Goal: Transaction & Acquisition: Purchase product/service

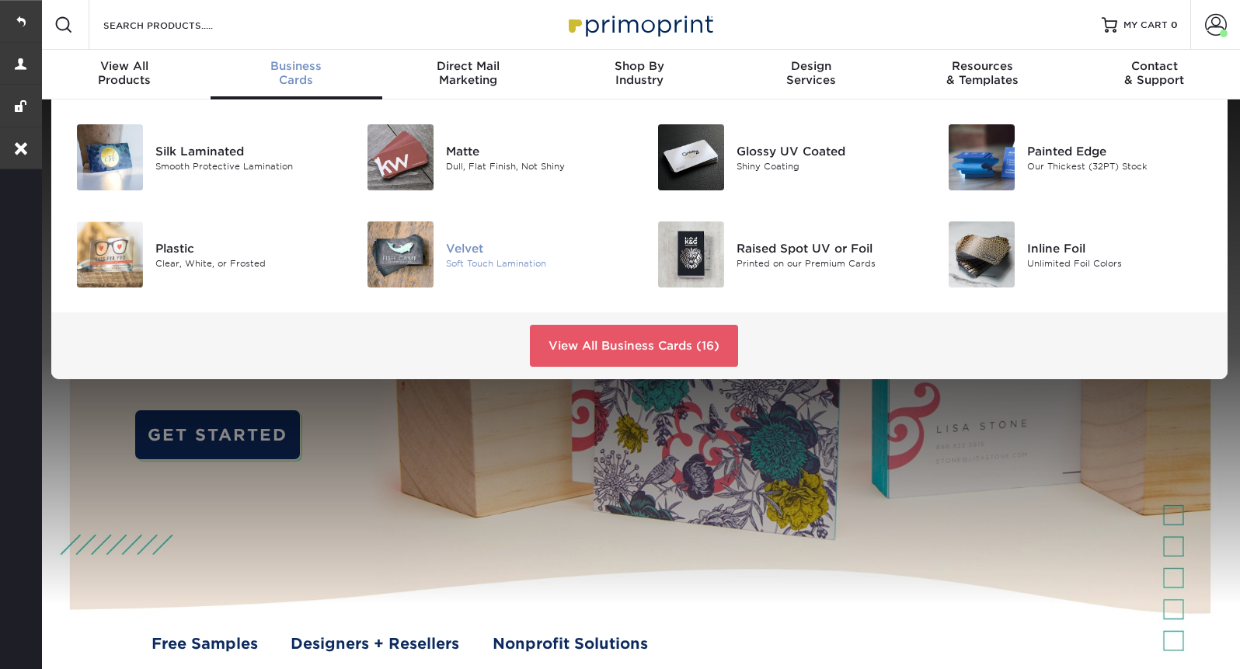
click at [470, 259] on div "Soft Touch Lamination" at bounding box center [537, 262] width 182 height 13
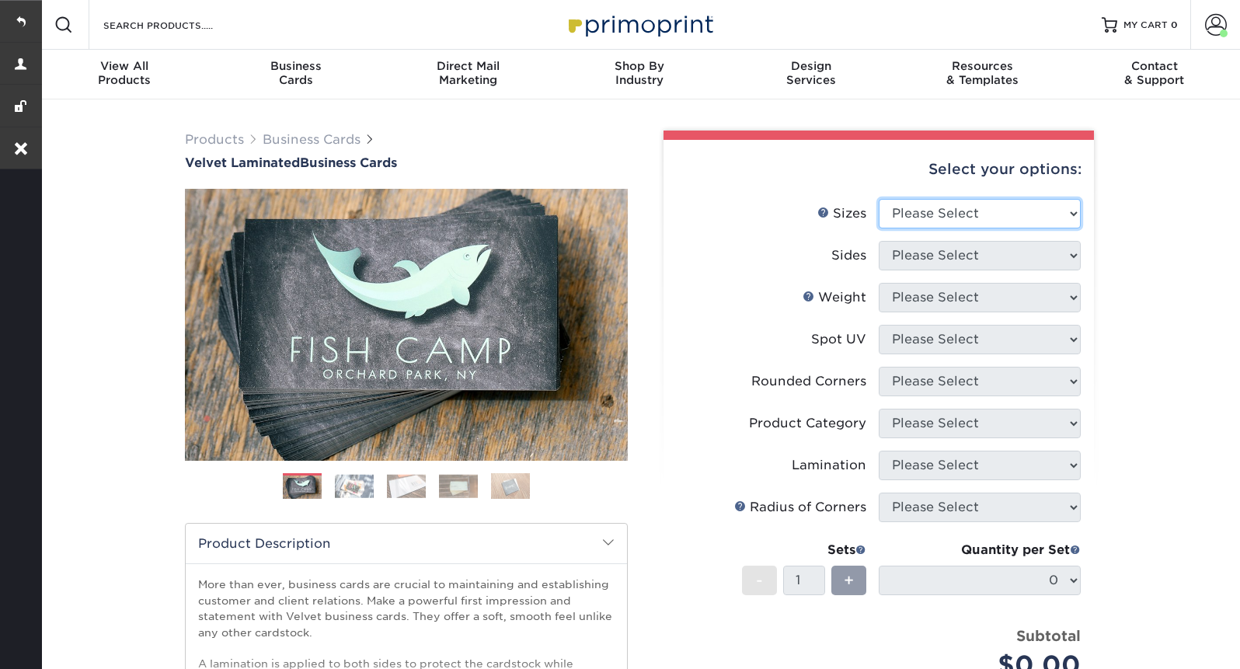
click at [973, 203] on select "Please Select 1.5" x 3.5" - Mini 1.75" x 3.5" - Mini 2" x 2" - Square 2" x 3" -…" at bounding box center [980, 214] width 202 height 30
select select "2.00x3.50"
click at [879, 199] on select "Please Select 1.5" x 3.5" - Mini 1.75" x 3.5" - Mini 2" x 2" - Square 2" x 3" -…" at bounding box center [980, 214] width 202 height 30
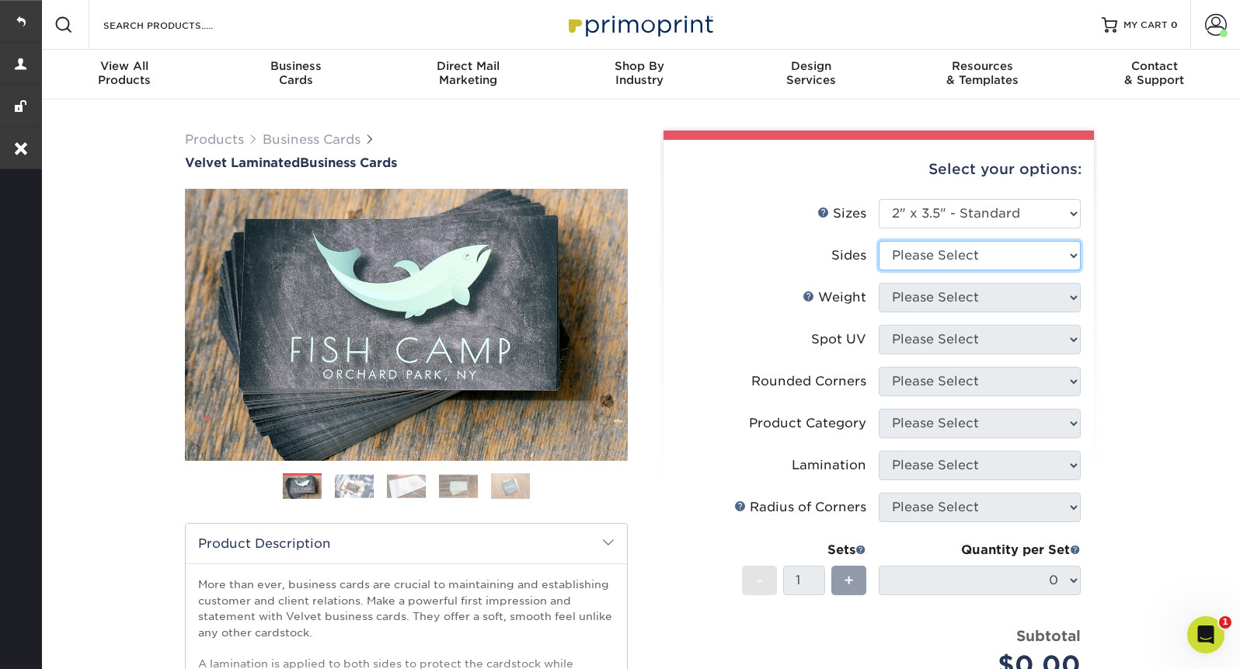
click at [923, 262] on select "Please Select Print Both Sides Print Front Only" at bounding box center [980, 256] width 202 height 30
select select "13abbda7-1d64-4f25-8bb2-c179b224825d"
click at [879, 241] on select "Please Select Print Both Sides Print Front Only" at bounding box center [980, 256] width 202 height 30
click at [914, 295] on select "Please Select" at bounding box center [980, 298] width 202 height 30
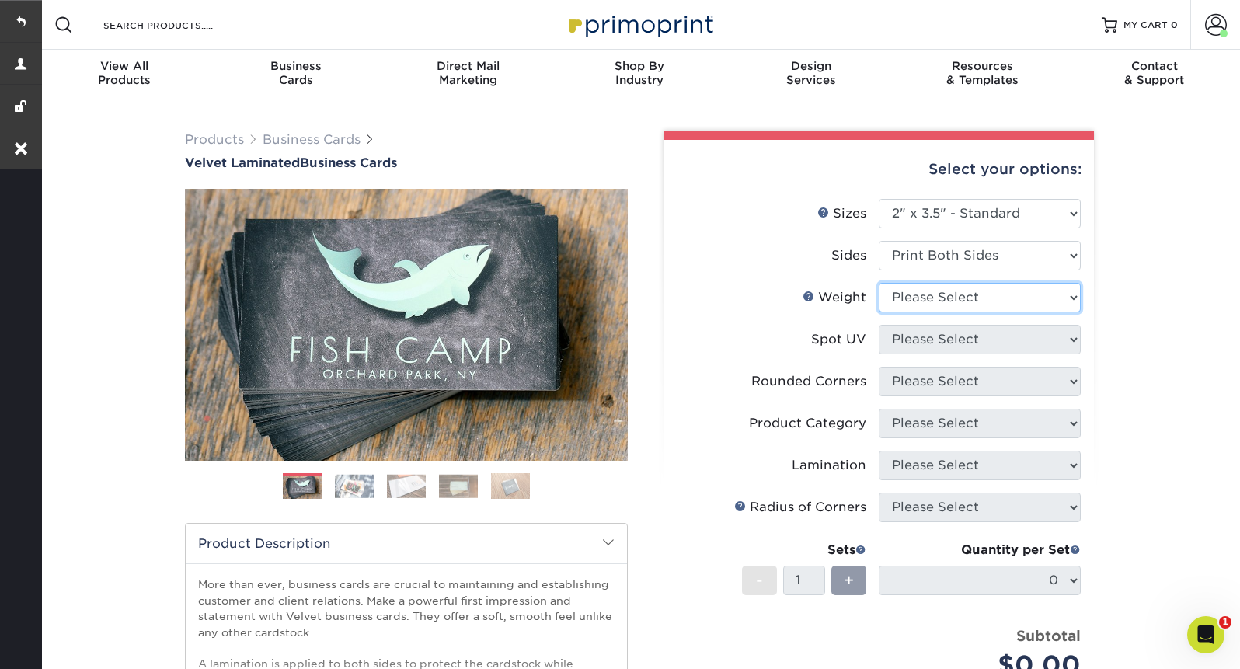
click at [879, 283] on select "Please Select 16PT" at bounding box center [980, 298] width 202 height 30
click at [914, 308] on select "Please Select 16PT" at bounding box center [980, 298] width 202 height 30
select select "16PT"
click at [879, 283] on select "Please Select 16PT" at bounding box center [980, 298] width 202 height 30
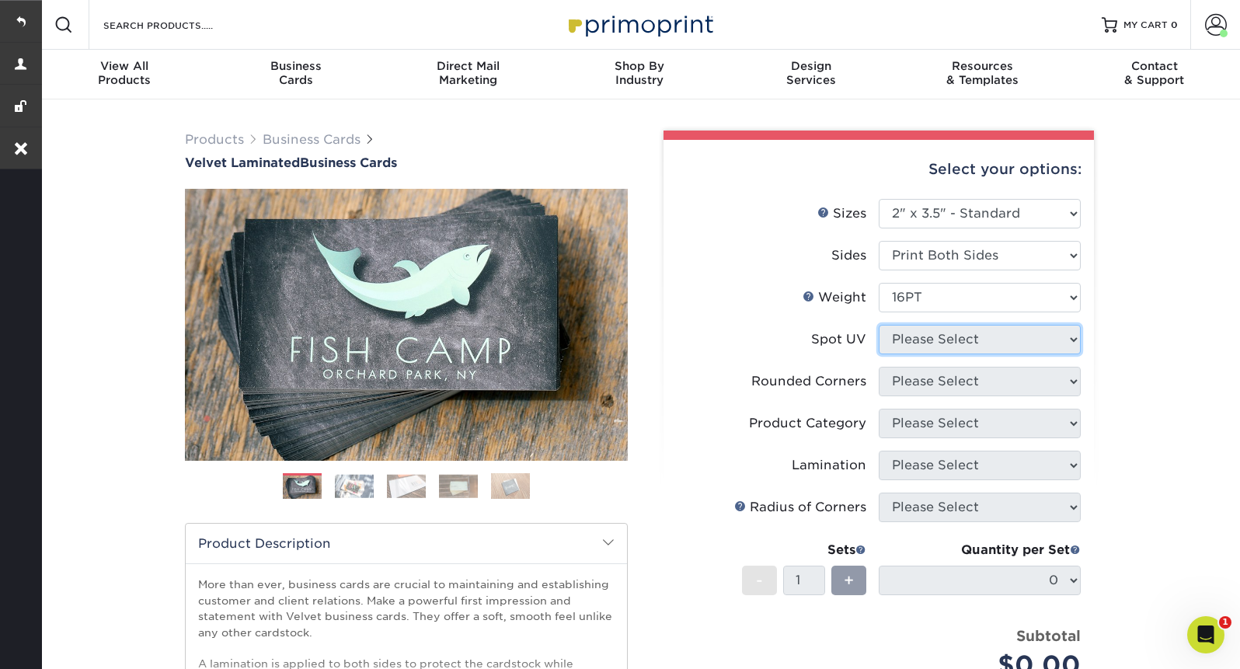
click at [920, 343] on select "Please Select No Spot UV Front and Back (Both Sides) Front Only Back Only" at bounding box center [980, 340] width 202 height 30
select select "3"
click at [879, 325] on select "Please Select No Spot UV Front and Back (Both Sides) Front Only Back Only" at bounding box center [980, 340] width 202 height 30
click at [0, 0] on select at bounding box center [0, 0] width 0 height 0
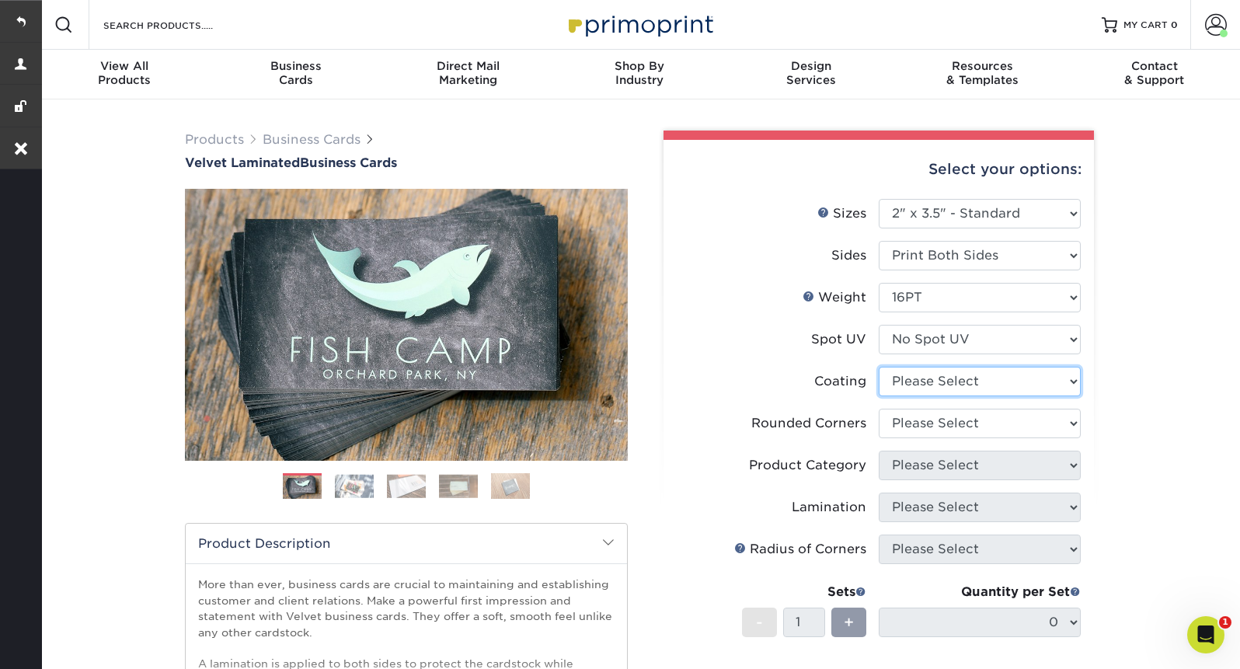
select select "3e7618de-abca-4bda-9f97-8b9129e913d8"
click at [879, 367] on select at bounding box center [980, 382] width 202 height 30
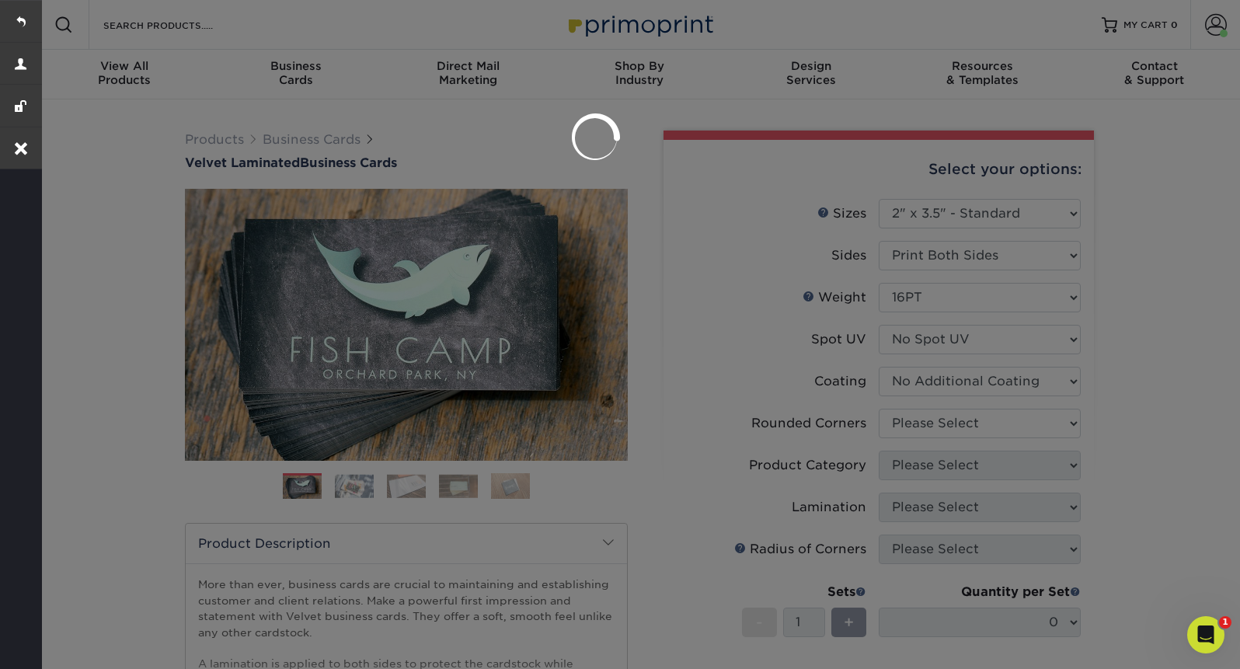
click at [933, 435] on div at bounding box center [620, 334] width 1240 height 669
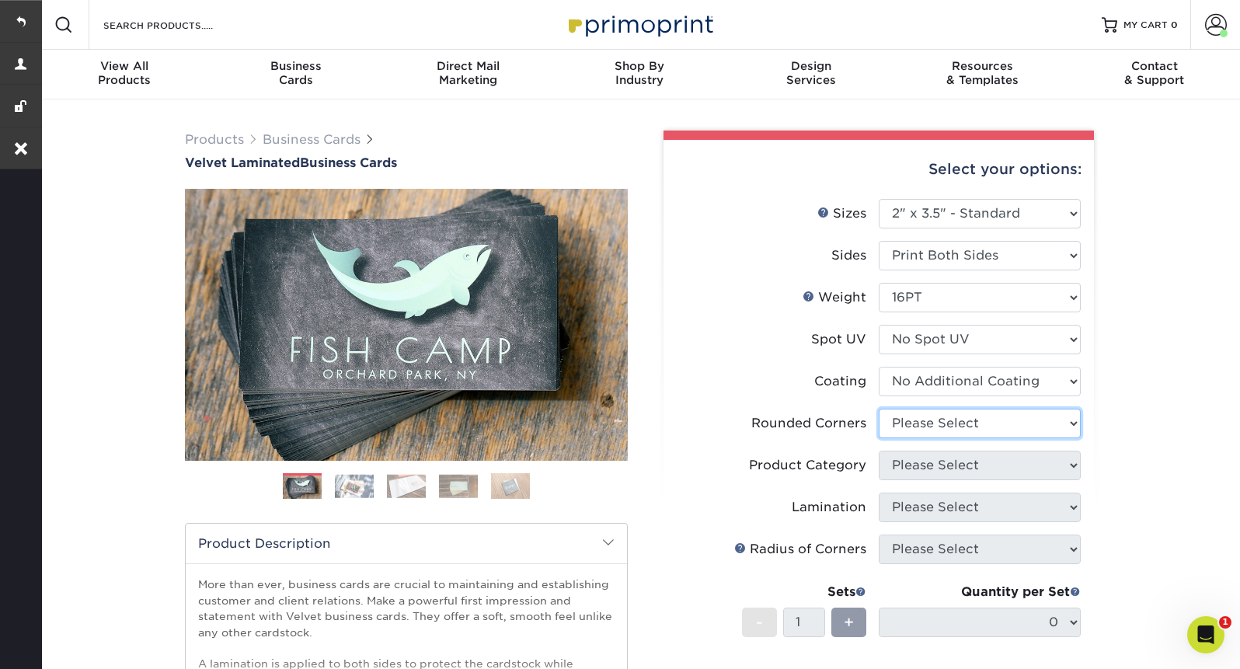
click at [948, 431] on select "Please Select Yes - Round 2 Corners Yes - Round 4 Corners No" at bounding box center [980, 424] width 202 height 30
select select "0"
click at [879, 409] on select "Please Select Yes - Round 2 Corners Yes - Round 4 Corners No" at bounding box center [980, 424] width 202 height 30
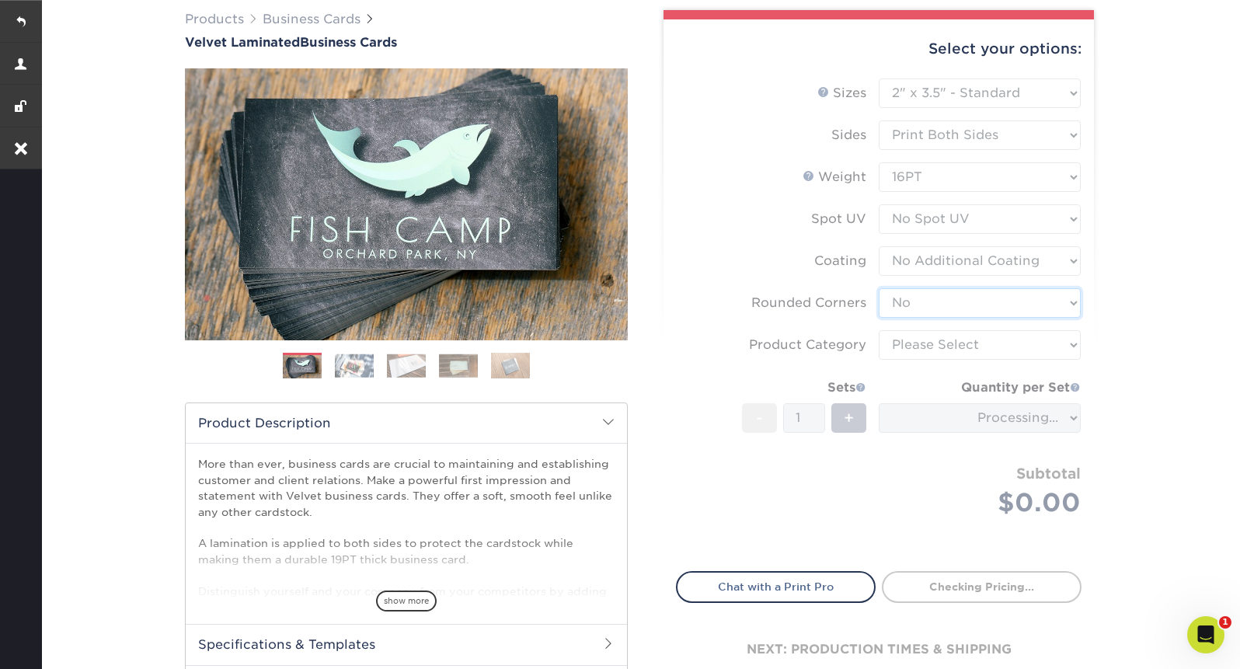
scroll to position [121, 0]
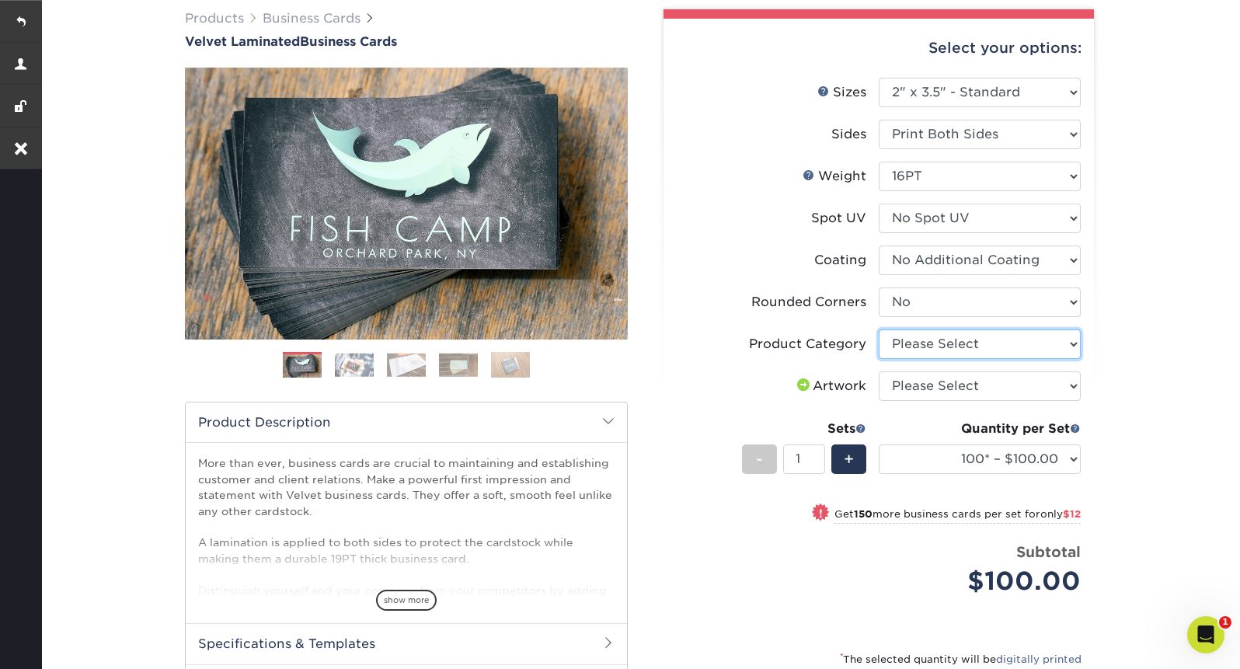
click at [1029, 351] on select "Please Select Business Cards" at bounding box center [980, 344] width 202 height 30
select select "3b5148f1-0588-4f88-a218-97bcfdce65c1"
click at [879, 329] on select "Please Select Business Cards" at bounding box center [980, 344] width 202 height 30
click at [991, 456] on select "100* – $100.00 250* – $112.00 500 – $120.00 1000 – $156.00 2500 – $307.00 5000 …" at bounding box center [980, 459] width 202 height 30
select select "500 – $120.00"
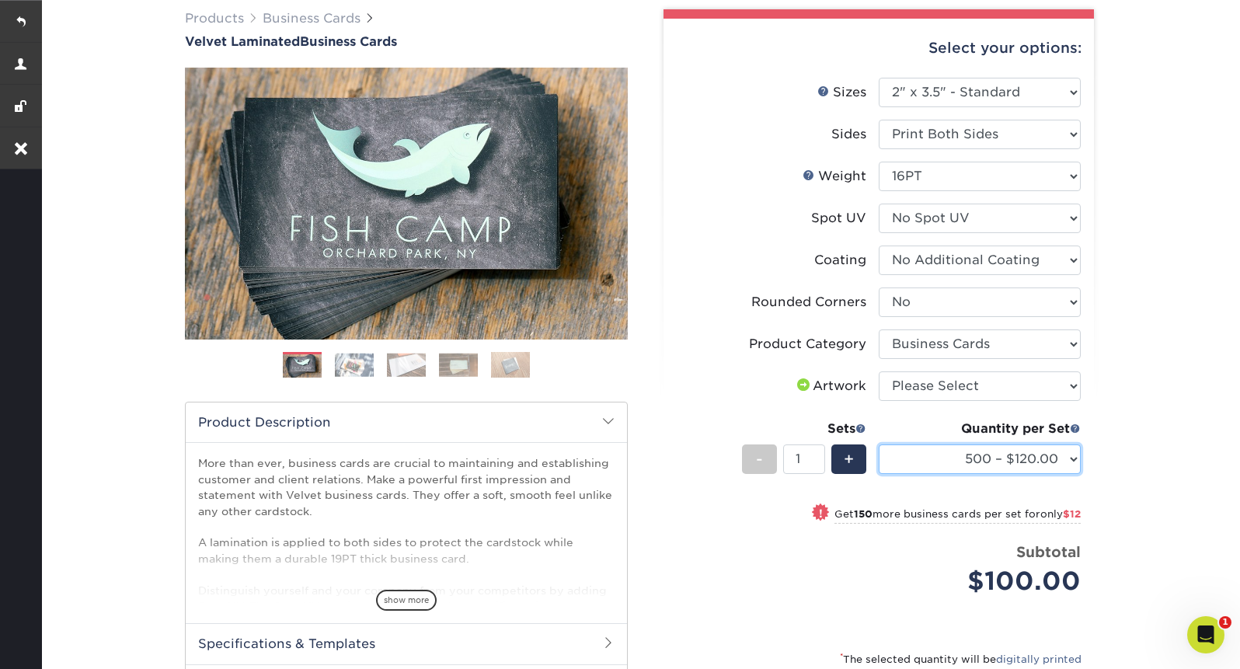
click at [879, 444] on select "100* – $100.00 250* – $112.00 500 – $120.00 1000 – $156.00 2500 – $307.00 5000 …" at bounding box center [980, 459] width 202 height 30
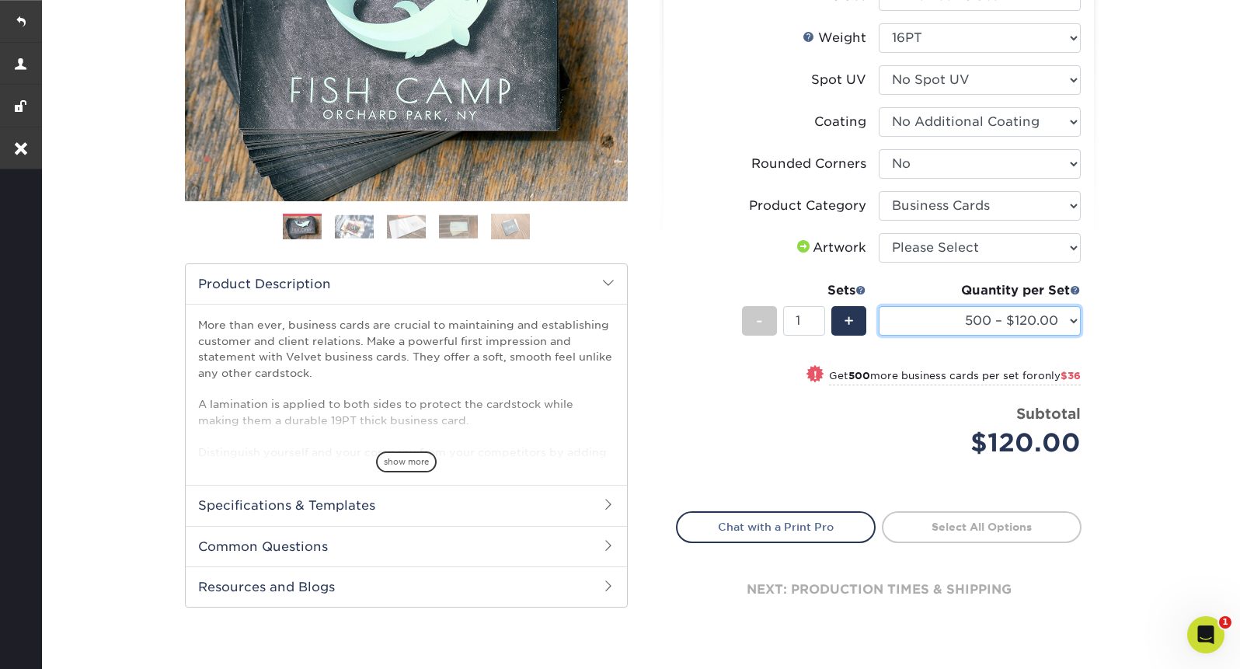
scroll to position [284, 0]
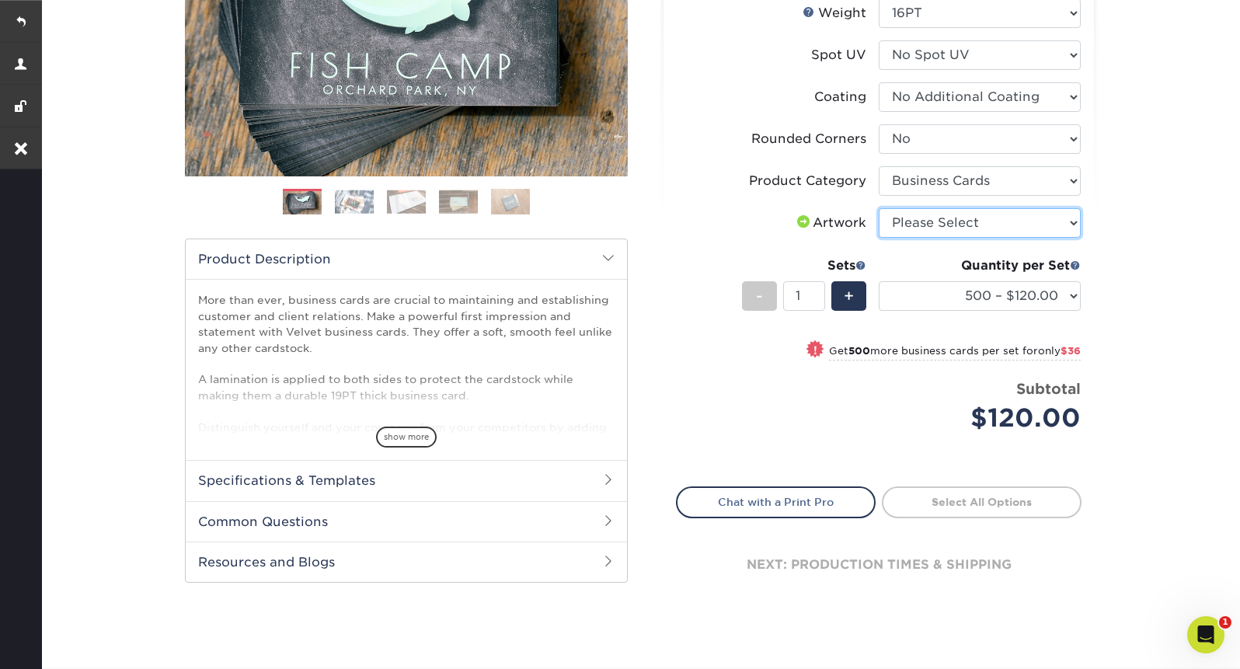
click at [935, 222] on select "Please Select I will upload files I need a design - $100" at bounding box center [980, 223] width 202 height 30
select select "upload"
click at [879, 208] on select "Please Select I will upload files I need a design - $100" at bounding box center [980, 223] width 202 height 30
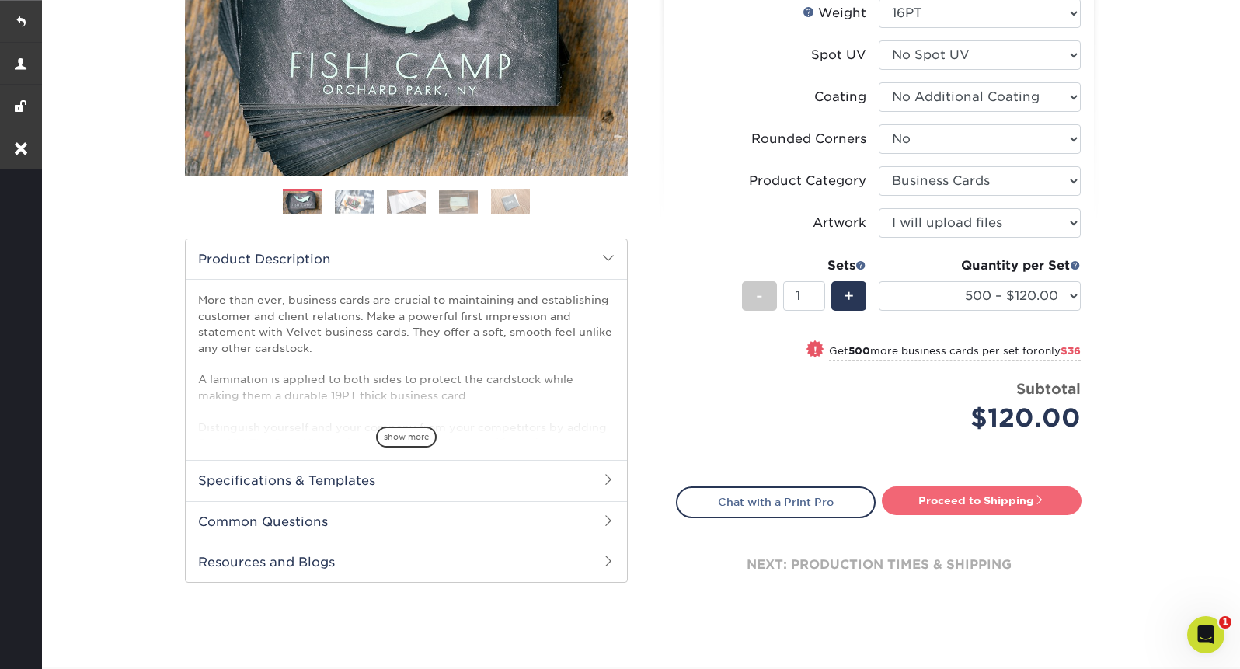
click at [964, 507] on link "Proceed to Shipping" at bounding box center [982, 500] width 200 height 28
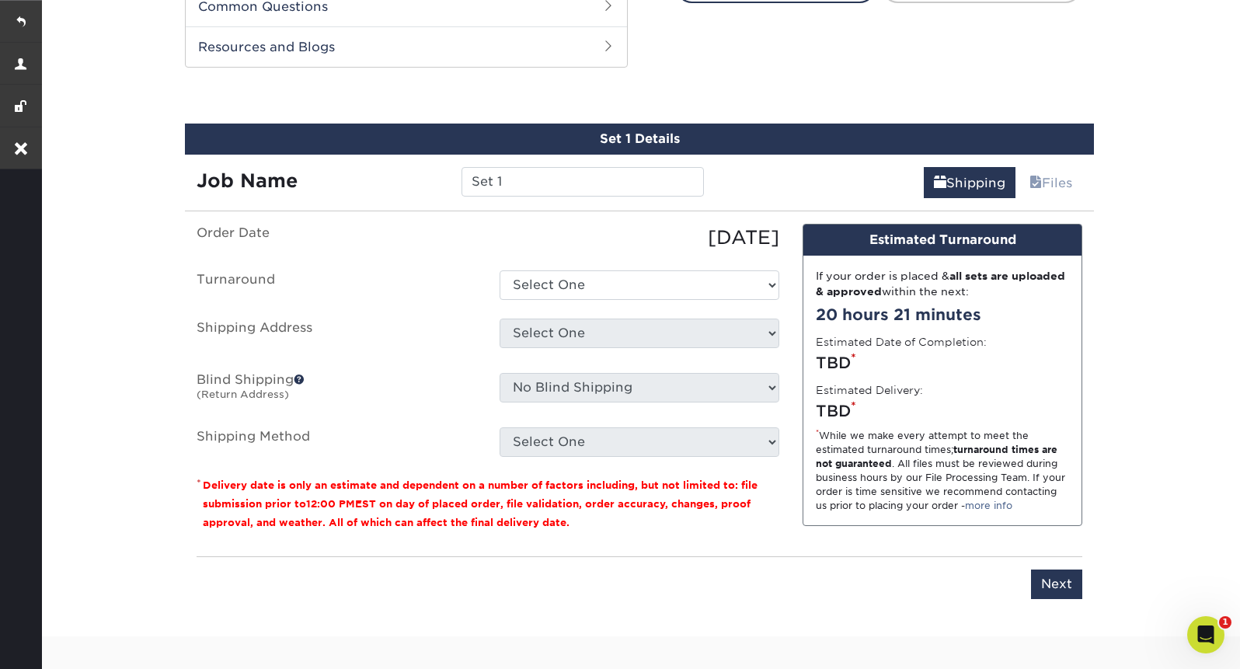
scroll to position [813, 0]
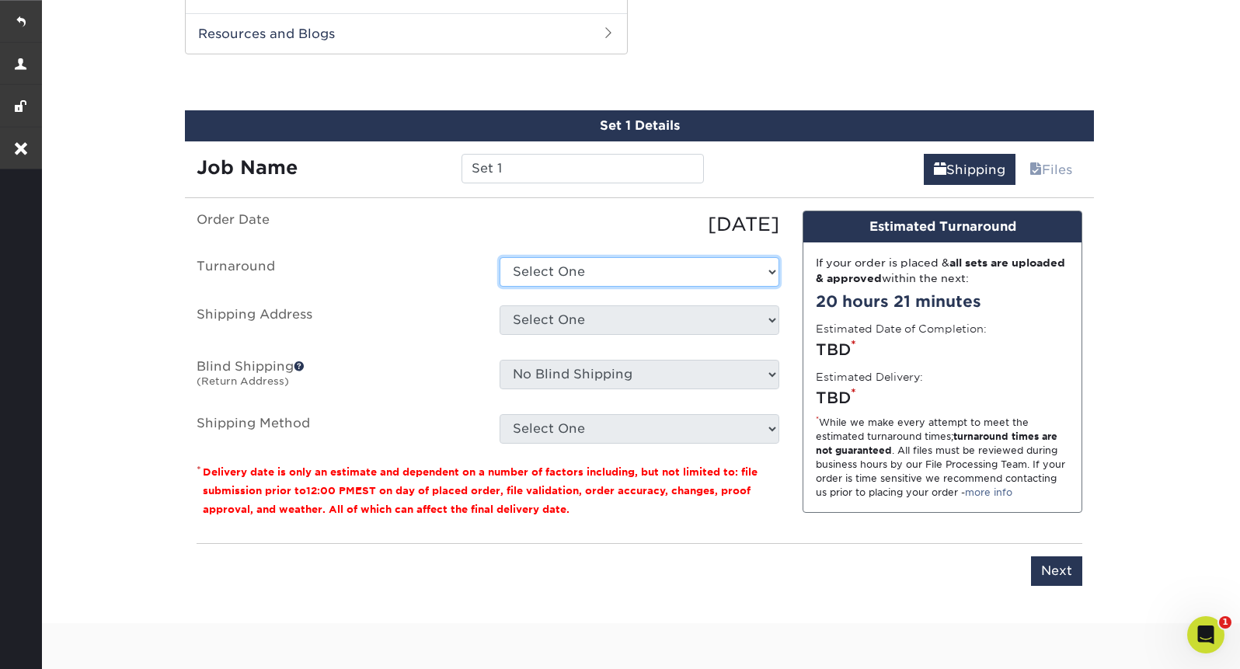
click at [636, 267] on select "Select One 2-4 Business Days 2 Day Next Business Day" at bounding box center [640, 272] width 280 height 30
select select "0269a54f-6afa-4918-998f-593919161a79"
click at [500, 257] on select "Select One 2-4 Business Days 2 Day Next Business Day" at bounding box center [640, 272] width 280 height 30
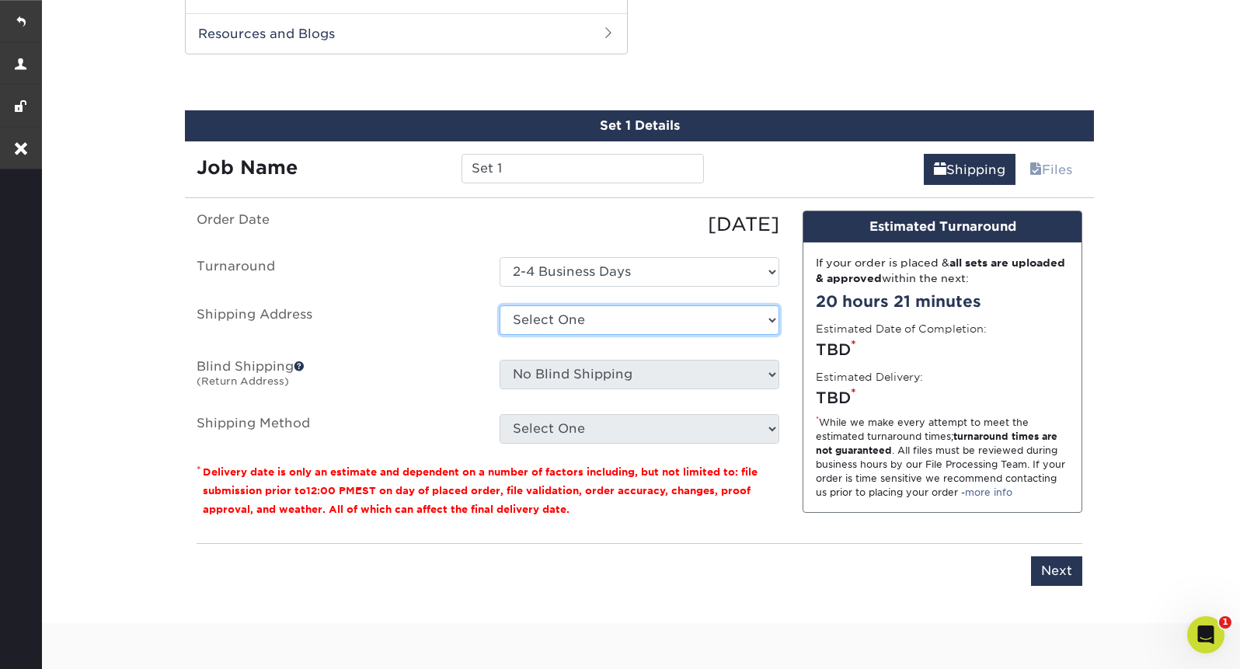
click at [617, 323] on select "Select One Reza + Add New Address" at bounding box center [640, 320] width 280 height 30
select select "284808"
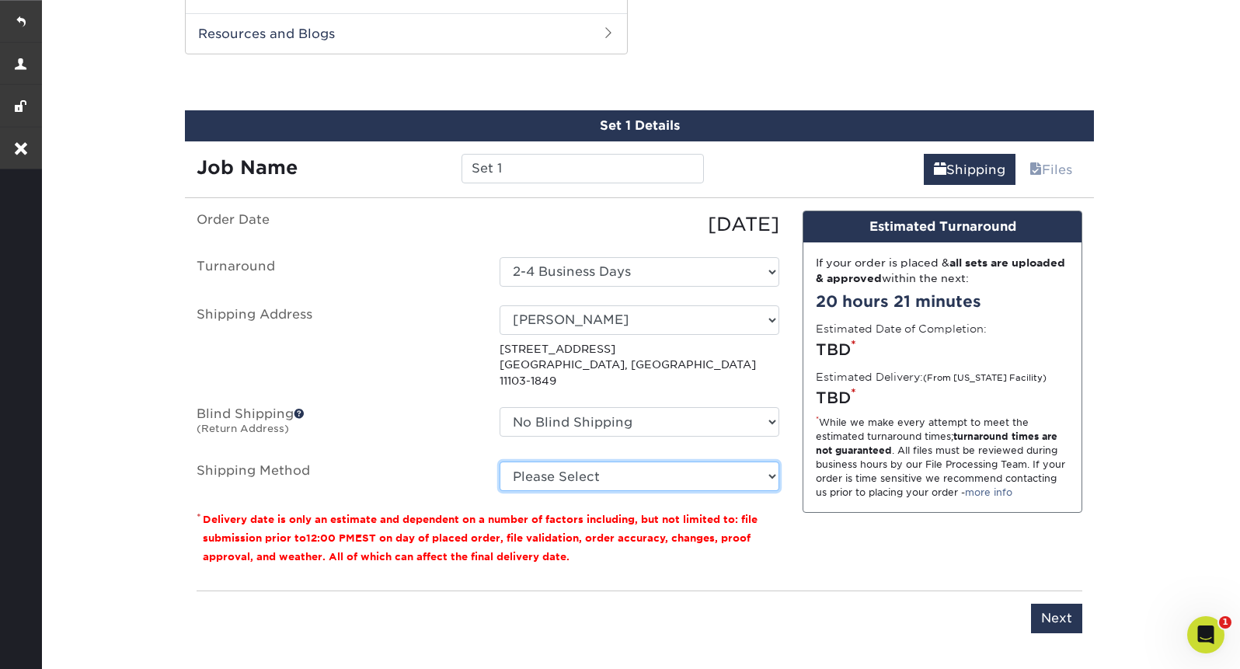
click at [614, 461] on select "Please Select Ground Shipping (+$8.96) 3 Day Shipping Service (+$20.04) 2 Day A…" at bounding box center [640, 476] width 280 height 30
select select "03"
click at [500, 461] on select "Please Select Ground Shipping (+$8.96) 3 Day Shipping Service (+$20.04) 2 Day A…" at bounding box center [640, 476] width 280 height 30
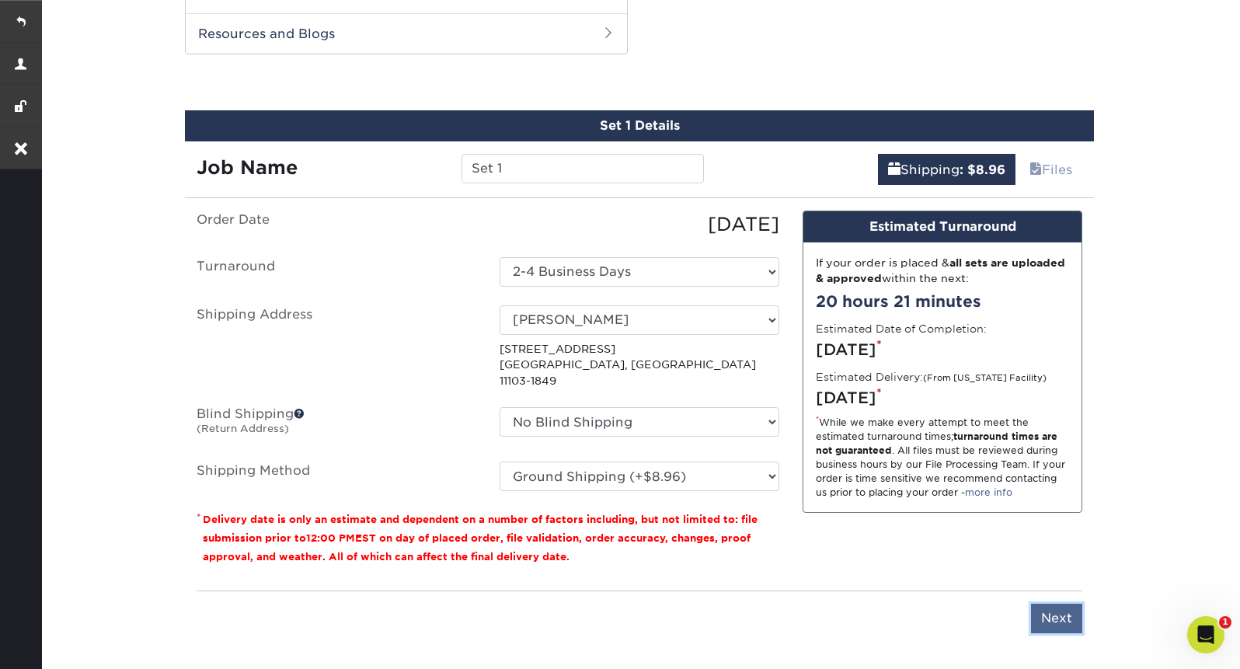
click at [1059, 604] on input "Next" at bounding box center [1056, 619] width 51 height 30
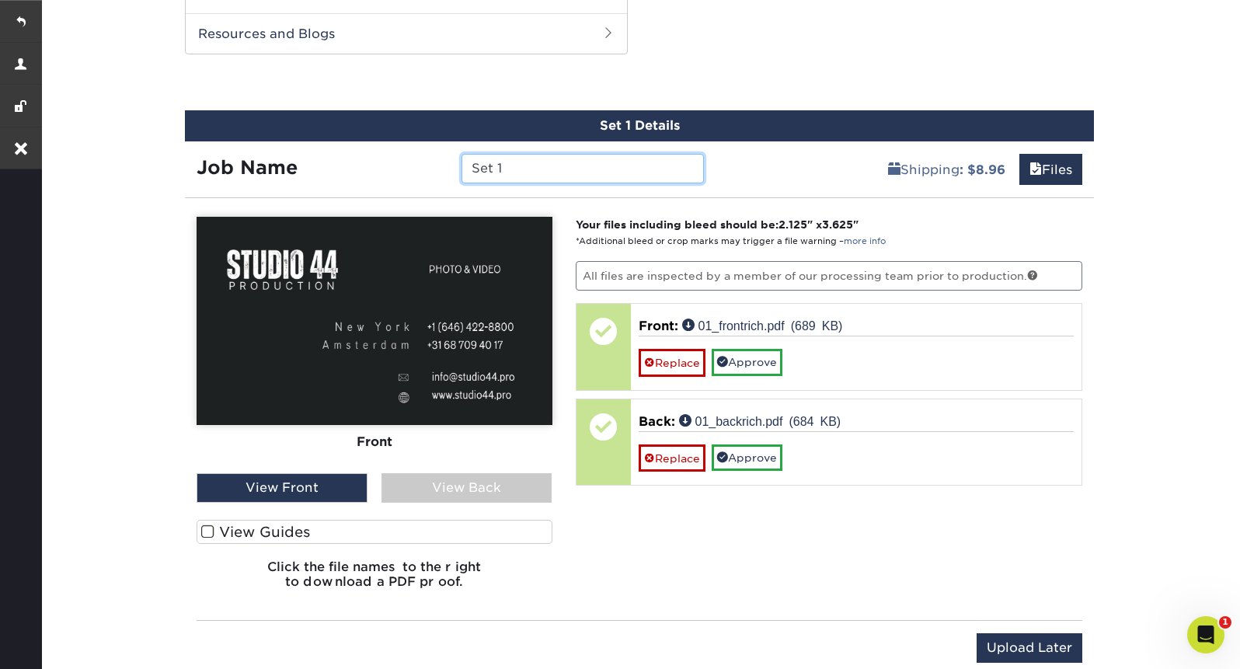
click at [515, 171] on input "Set 1" at bounding box center [582, 169] width 242 height 30
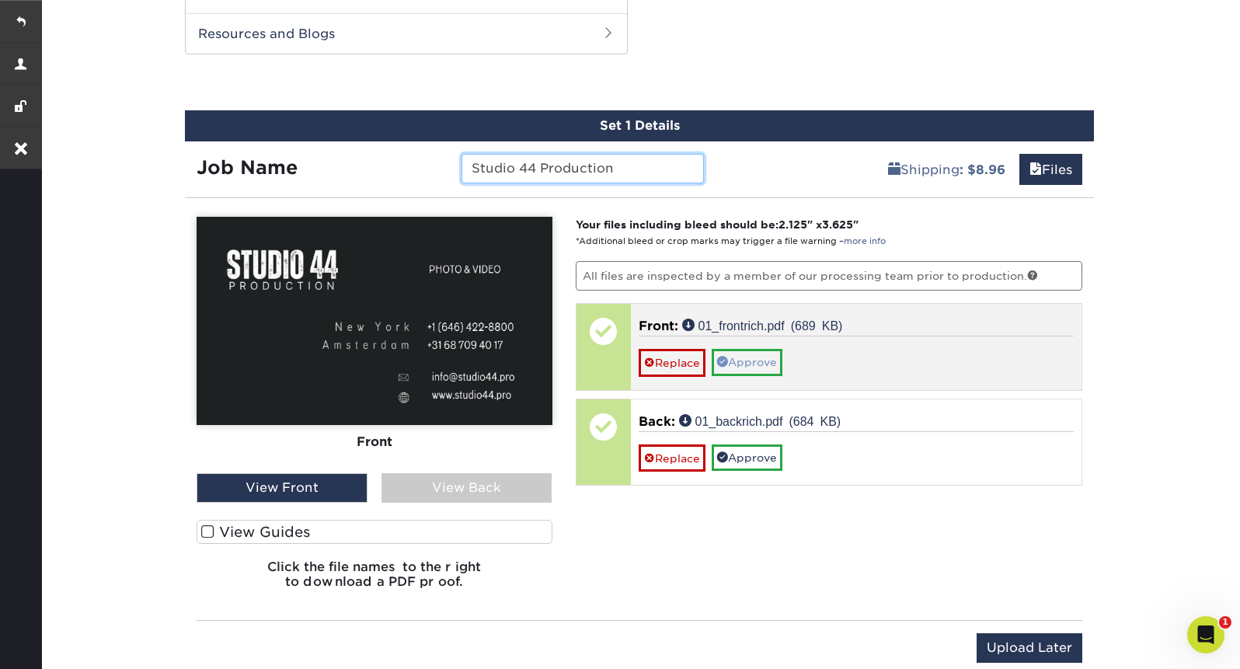
type input "Studio 44 Production"
click at [733, 363] on link "Approve" at bounding box center [747, 362] width 71 height 26
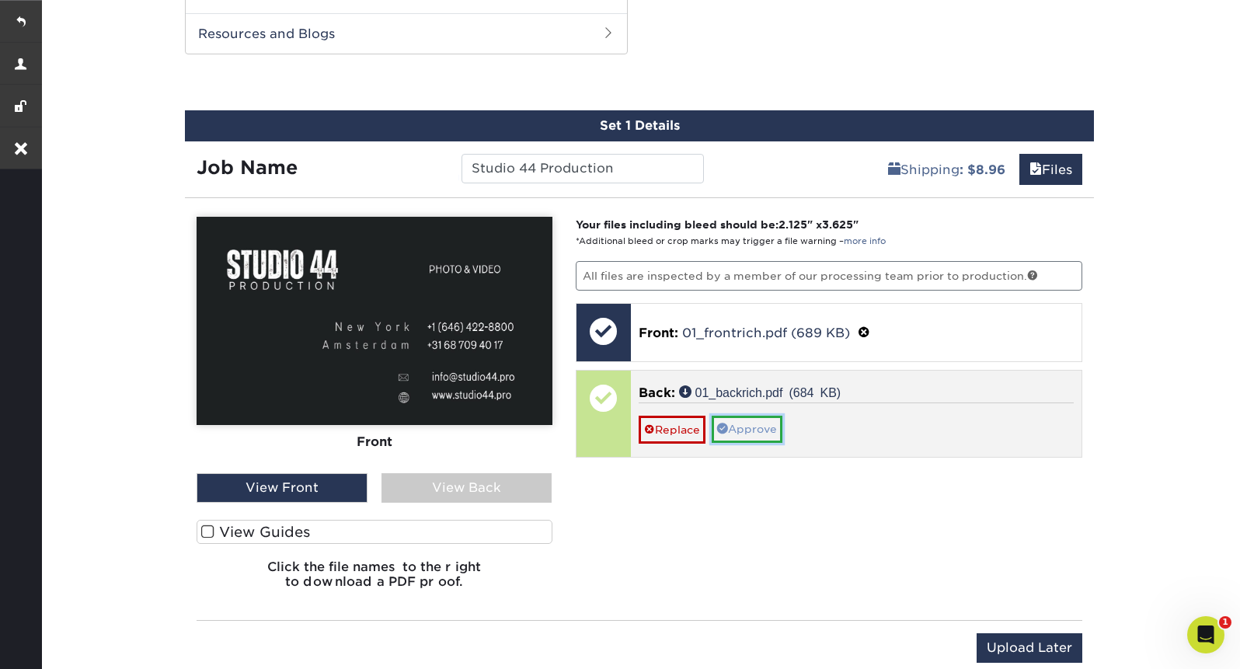
click at [748, 425] on link "Approve" at bounding box center [747, 429] width 71 height 26
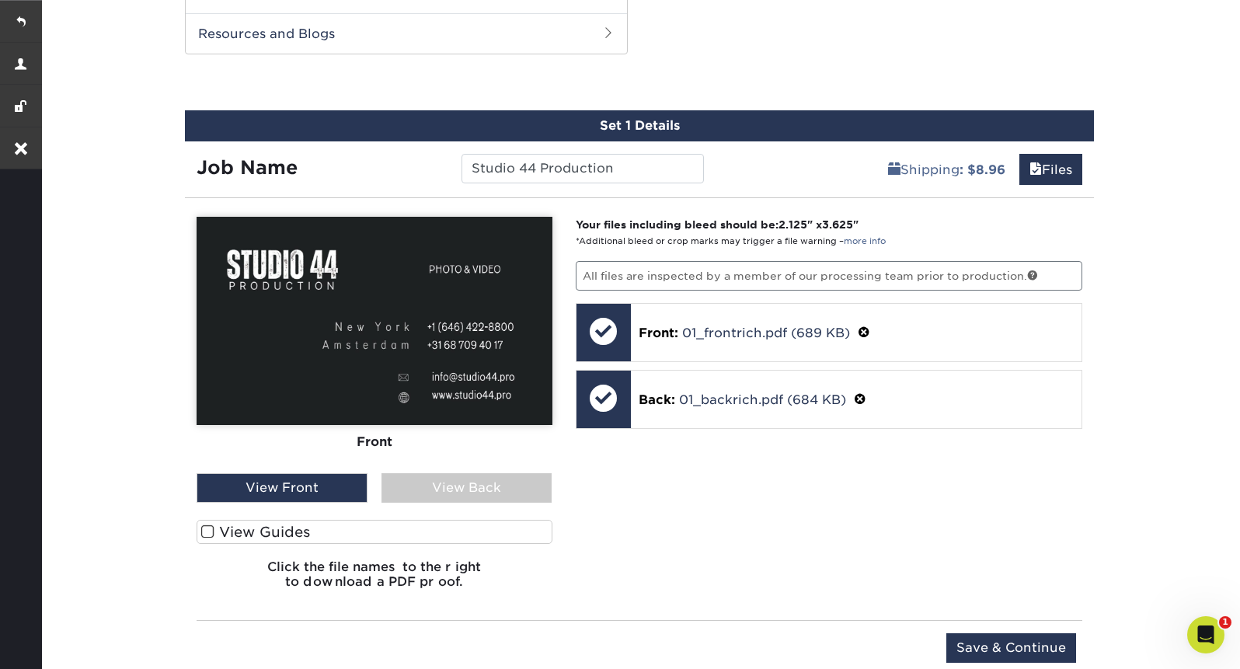
click at [454, 490] on div "View Back" at bounding box center [466, 488] width 171 height 30
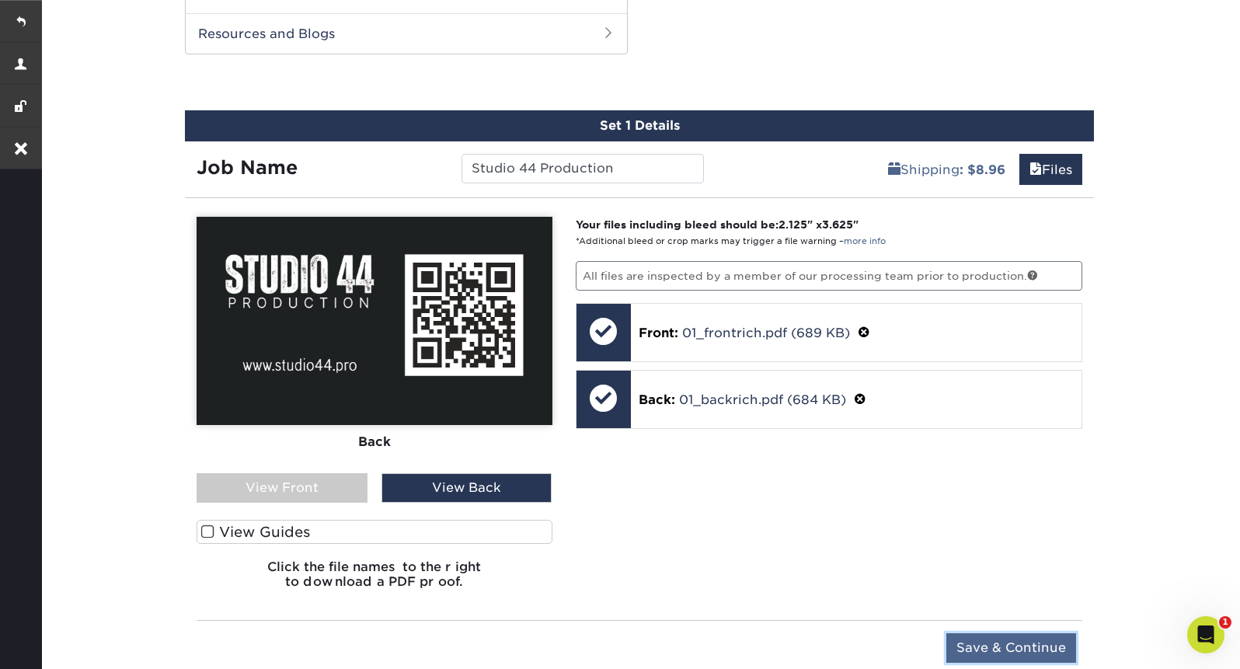
click at [1009, 652] on input "Save & Continue" at bounding box center [1011, 648] width 130 height 30
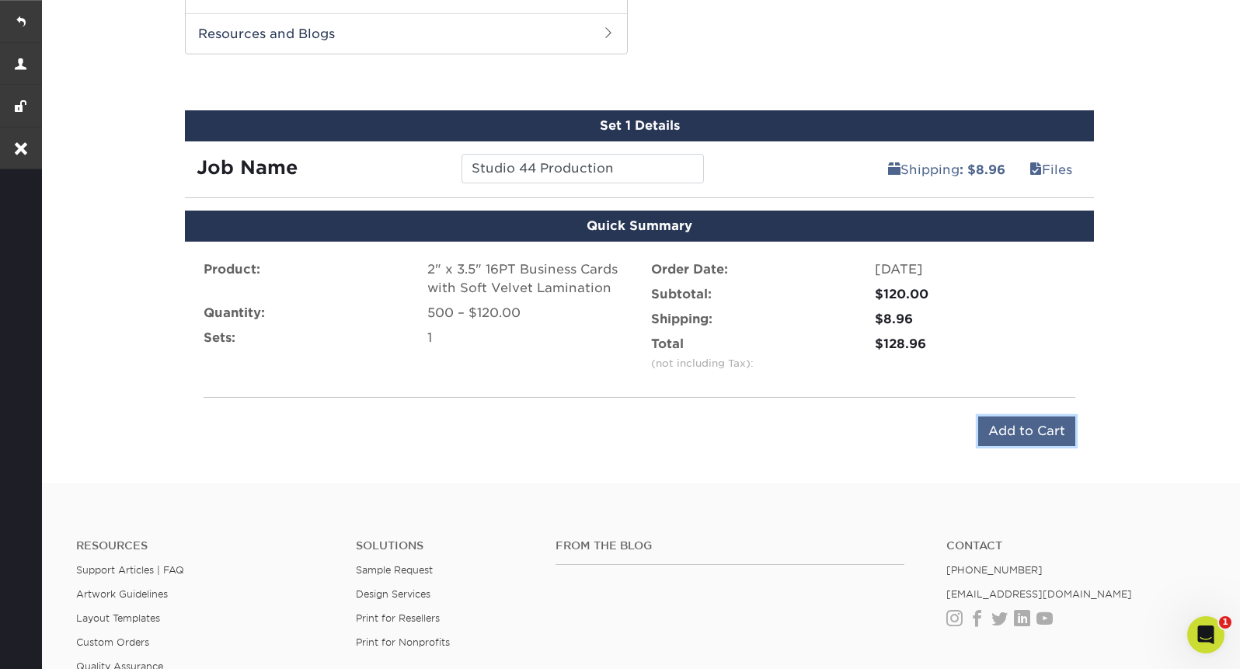
click at [1033, 422] on input "Add to Cart" at bounding box center [1026, 431] width 97 height 30
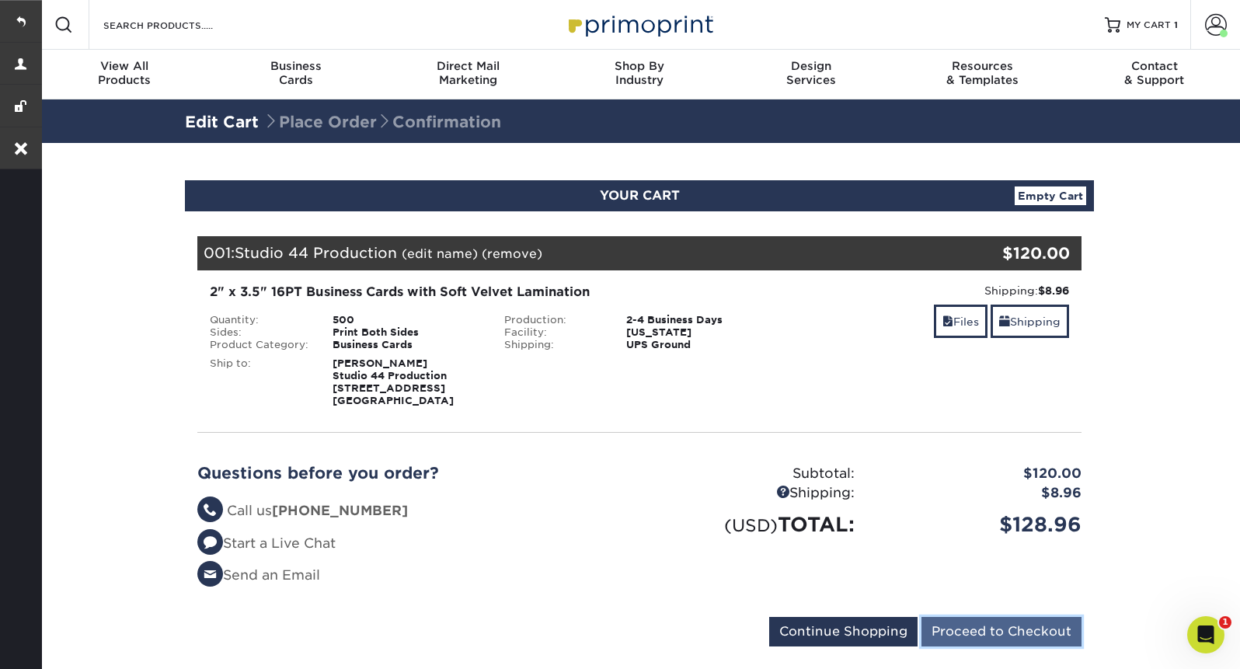
click at [978, 631] on input "Proceed to Checkout" at bounding box center [1001, 632] width 160 height 30
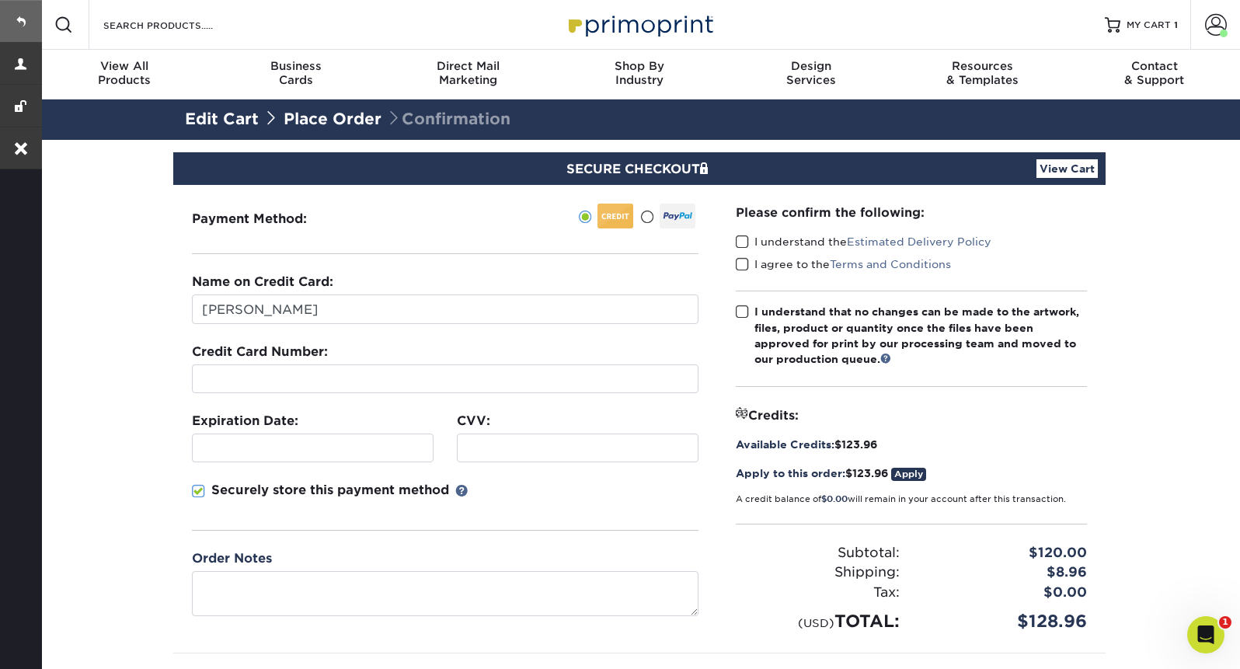
click at [22, 14] on link at bounding box center [21, 21] width 42 height 42
